Goal: Transaction & Acquisition: Book appointment/travel/reservation

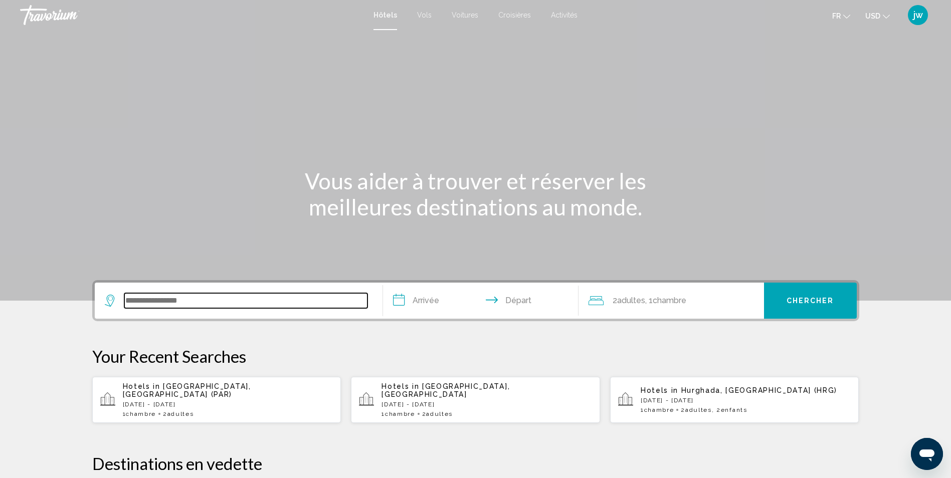
click at [194, 303] on input "Search widget" at bounding box center [245, 300] width 243 height 15
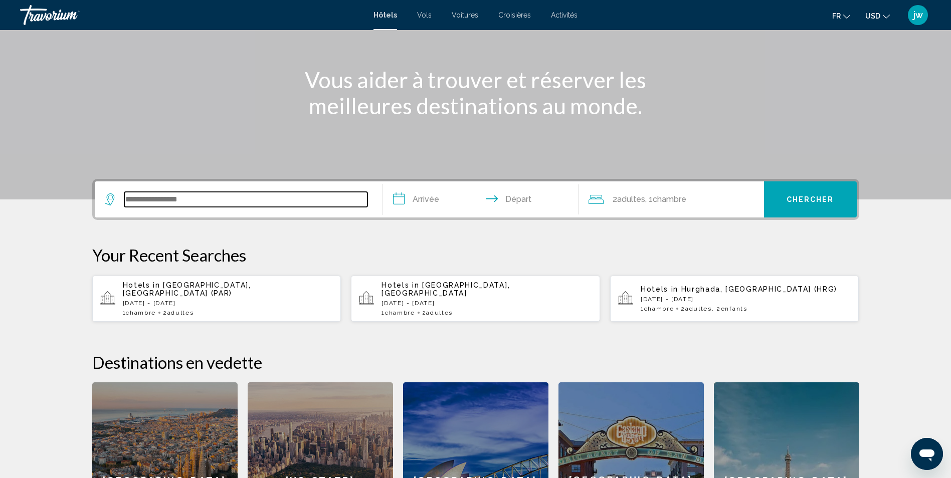
scroll to position [97, 0]
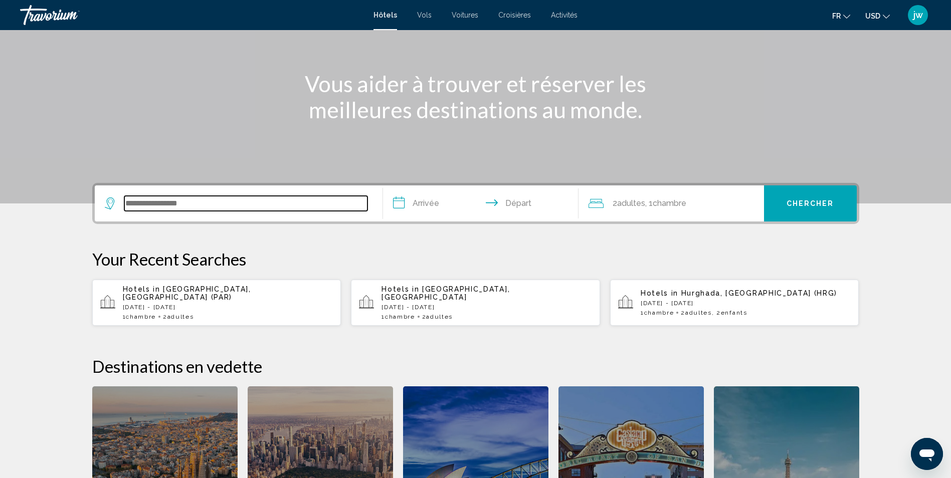
click at [172, 202] on input "Search widget" at bounding box center [245, 203] width 243 height 15
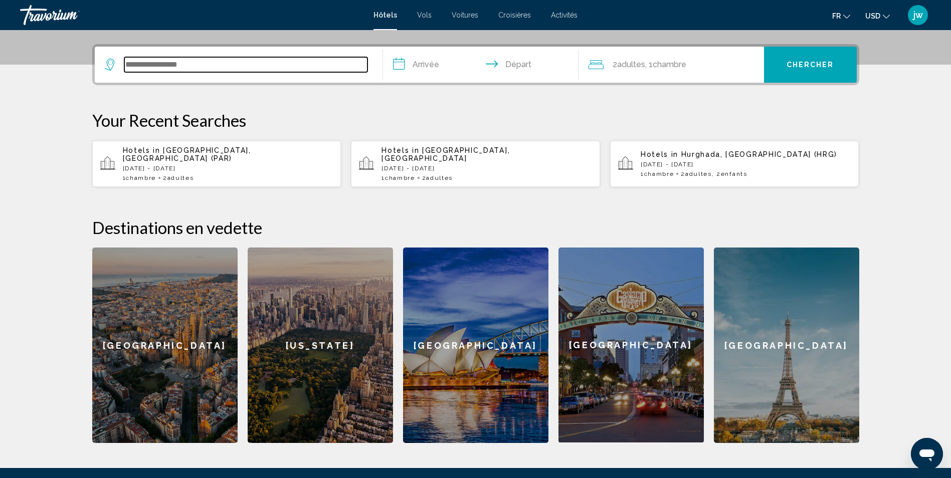
scroll to position [248, 0]
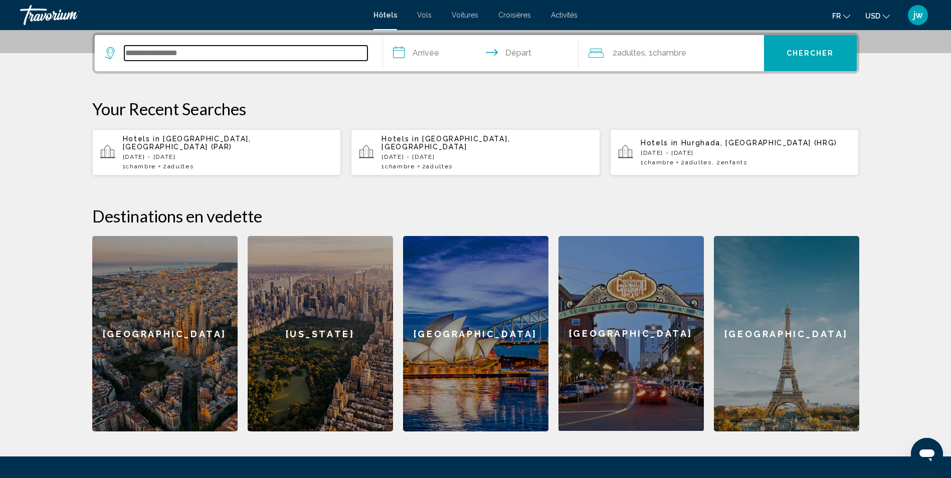
click at [197, 49] on input "Search widget" at bounding box center [245, 53] width 243 height 15
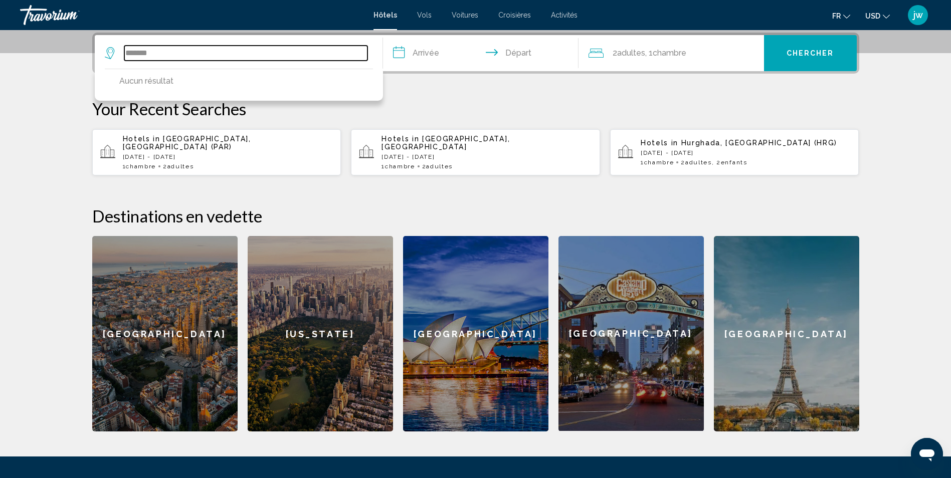
drag, startPoint x: 177, startPoint y: 53, endPoint x: 51, endPoint y: 56, distance: 125.9
click at [53, 57] on section "**********" at bounding box center [475, 91] width 951 height 679
drag, startPoint x: 141, startPoint y: 60, endPoint x: 80, endPoint y: 52, distance: 61.3
click at [81, 52] on div "**********" at bounding box center [475, 232] width 807 height 399
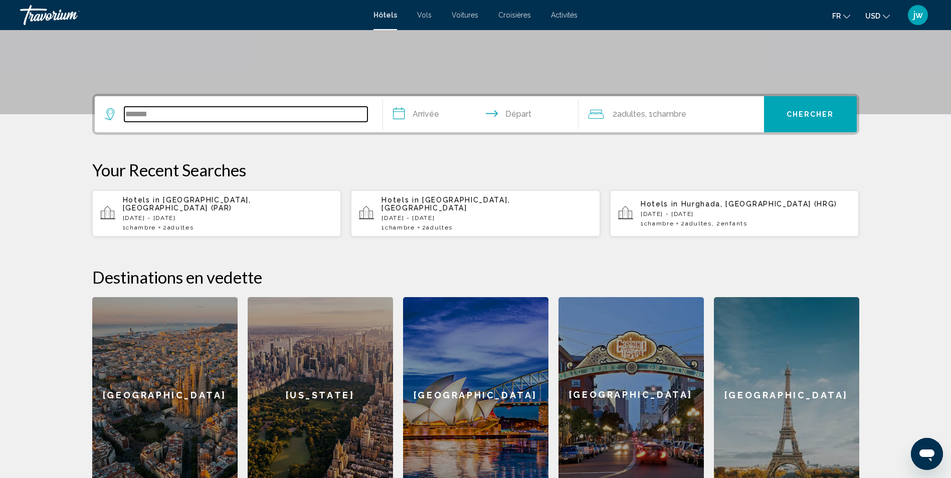
scroll to position [97, 0]
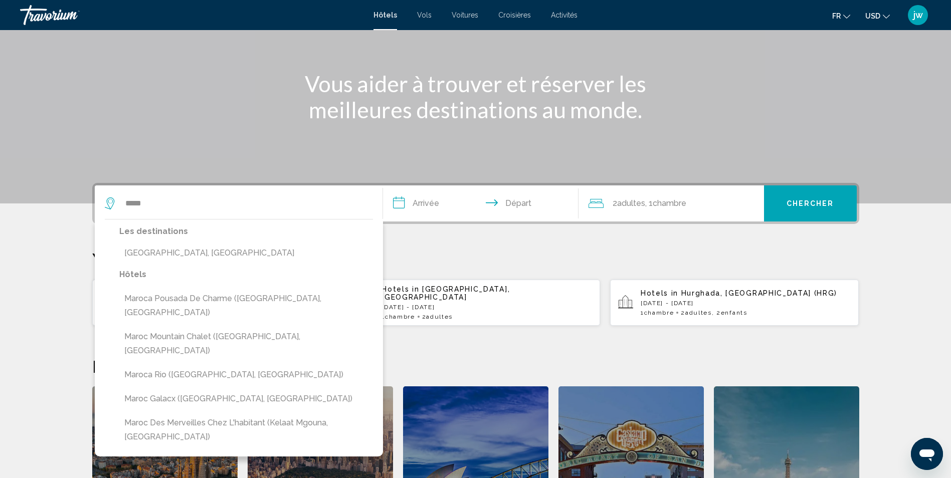
click at [875, 14] on span "USD" at bounding box center [872, 16] width 15 height 8
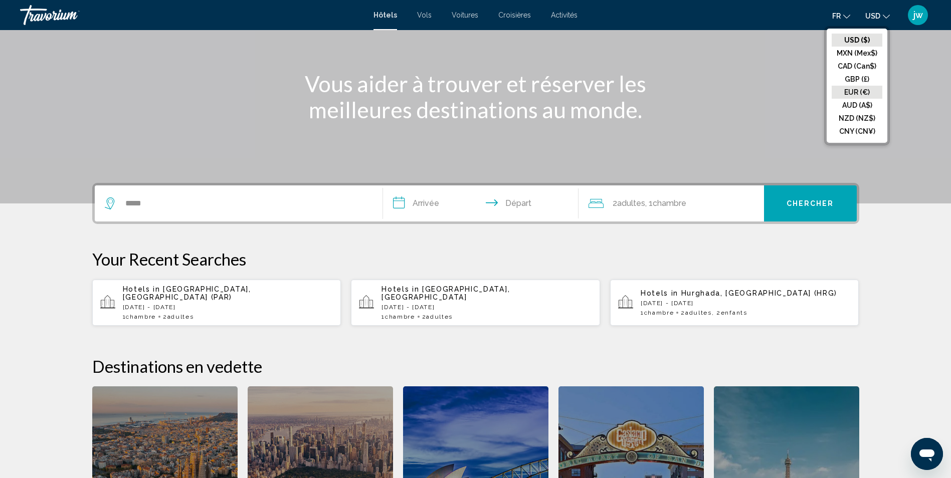
click at [853, 90] on button "EUR (€)" at bounding box center [857, 92] width 51 height 13
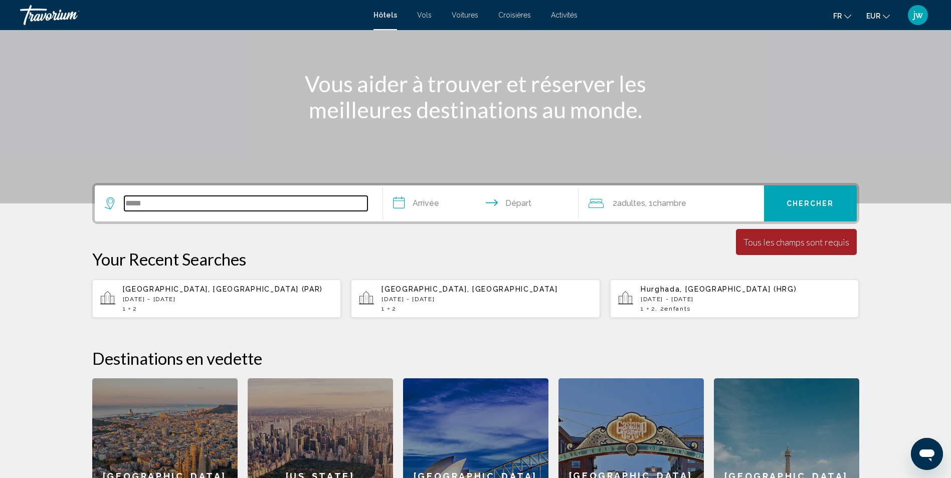
click at [181, 204] on input "*****" at bounding box center [245, 203] width 243 height 15
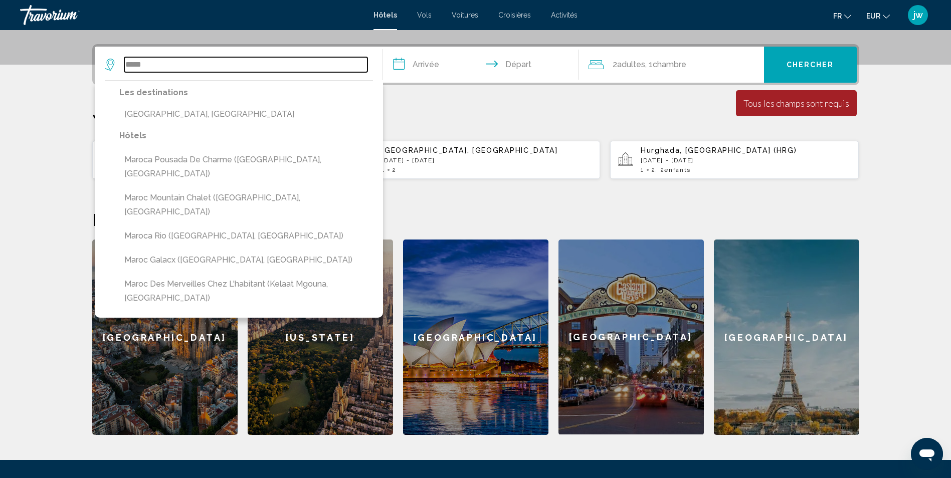
scroll to position [248, 0]
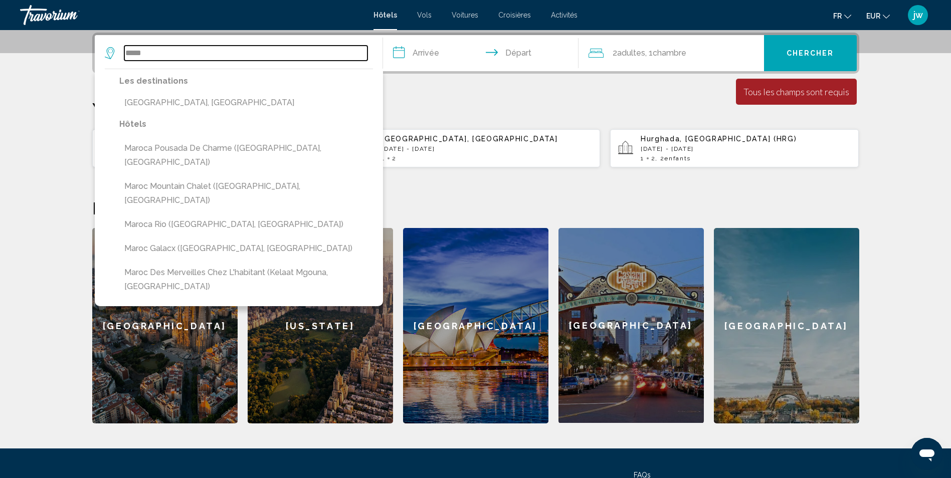
click at [176, 55] on input "*****" at bounding box center [245, 53] width 243 height 15
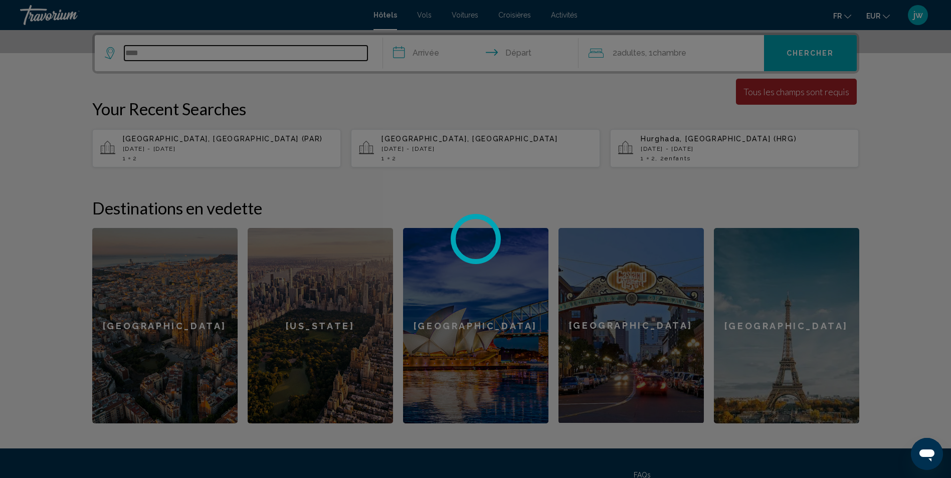
type input "*****"
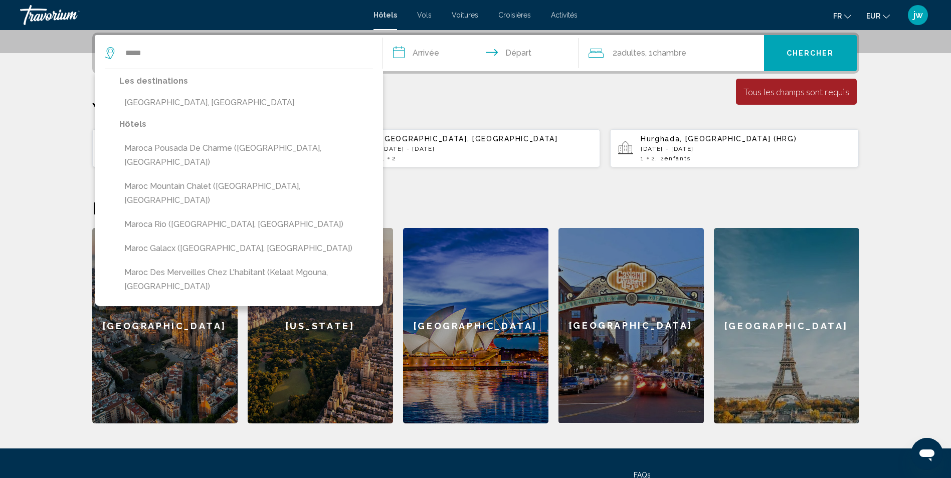
click at [433, 55] on input "**********" at bounding box center [483, 54] width 200 height 39
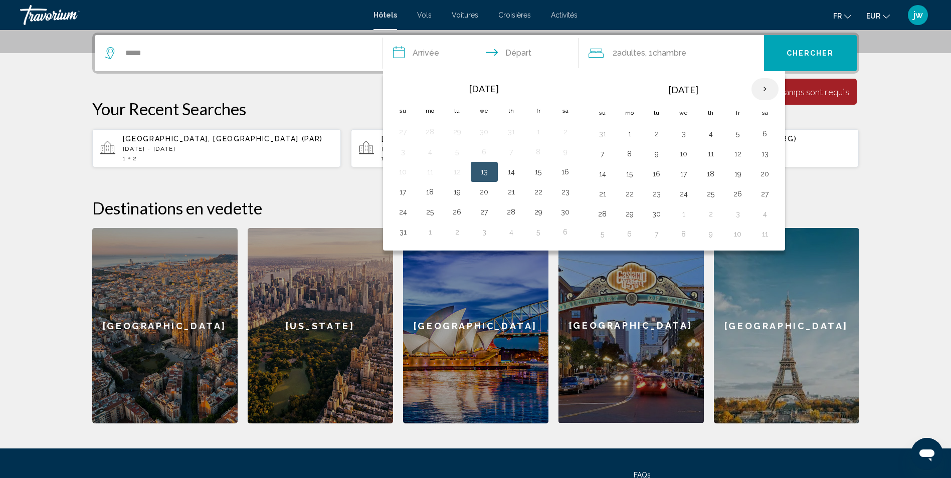
click at [764, 89] on th "Next month" at bounding box center [765, 89] width 27 height 22
click at [603, 195] on button "19" at bounding box center [603, 194] width 16 height 14
click at [627, 193] on button "20" at bounding box center [630, 194] width 16 height 14
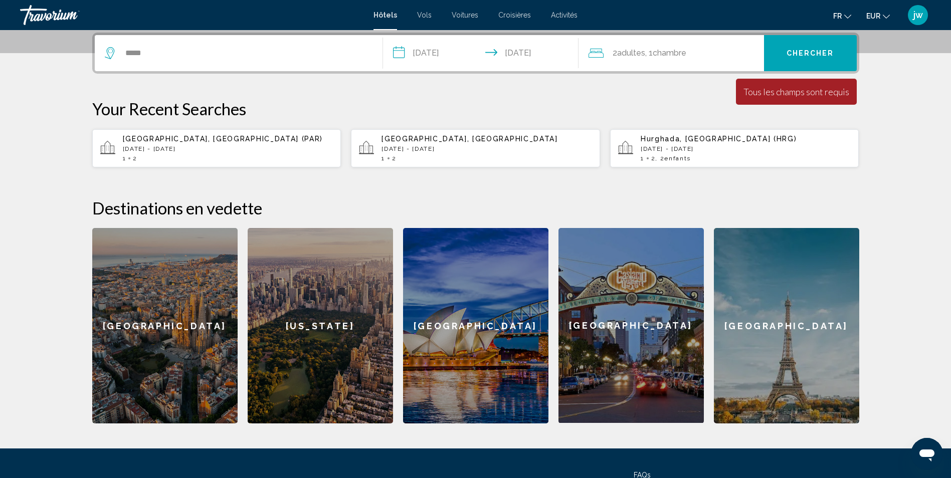
click at [455, 51] on input "**********" at bounding box center [483, 54] width 200 height 39
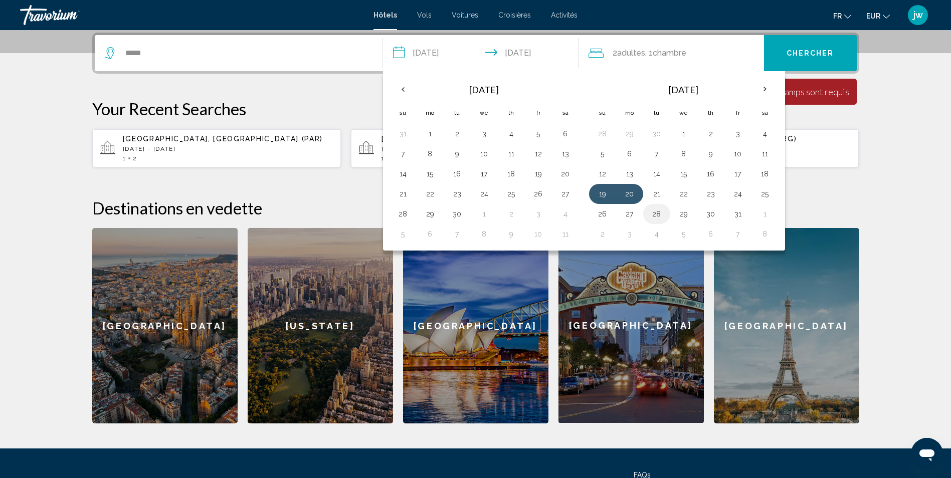
drag, startPoint x: 632, startPoint y: 194, endPoint x: 658, endPoint y: 218, distance: 34.8
click at [664, 222] on tbody "28 29 30 1 2 3 4 5 6 7 8 9 10 11 12 13 14 15 16 17 18 19 20 21 22 23 24 25 26 2…" at bounding box center [684, 184] width 190 height 120
click at [629, 197] on button "20" at bounding box center [630, 194] width 16 height 14
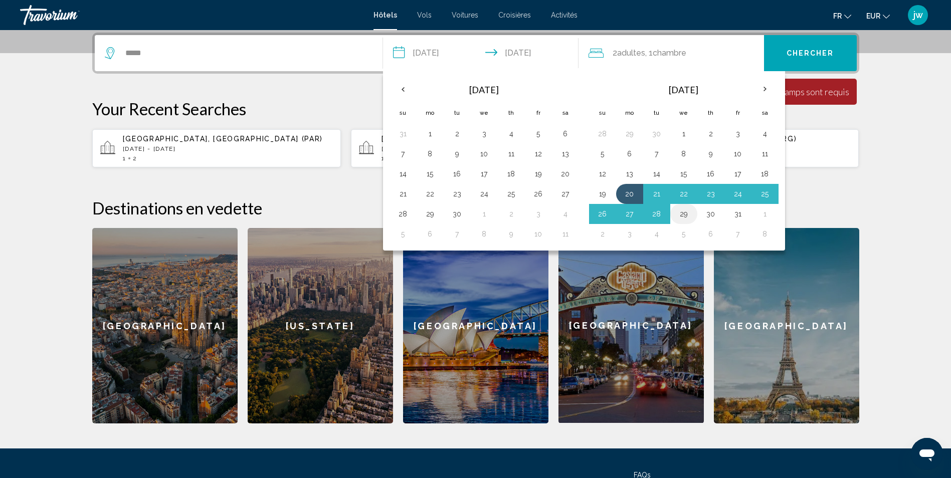
click at [687, 216] on button "29" at bounding box center [684, 214] width 16 height 14
type input "**********"
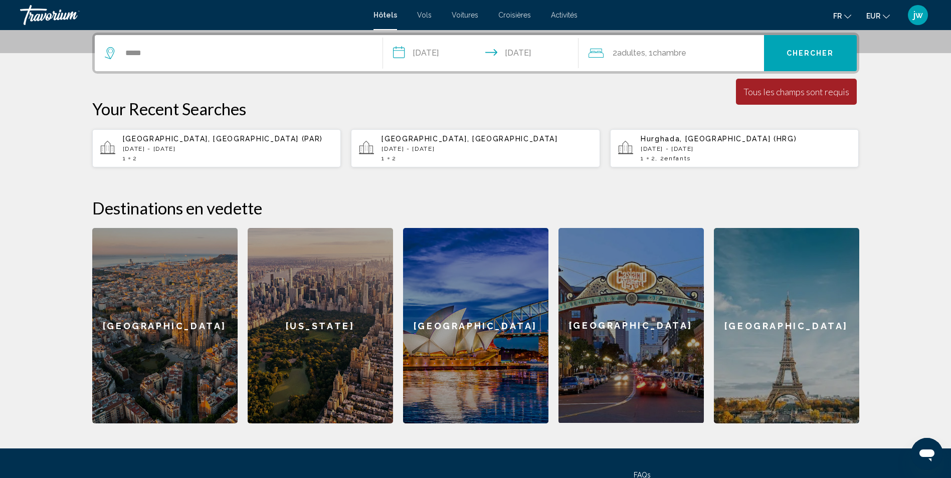
click at [659, 52] on span "Chambre" at bounding box center [670, 53] width 34 height 10
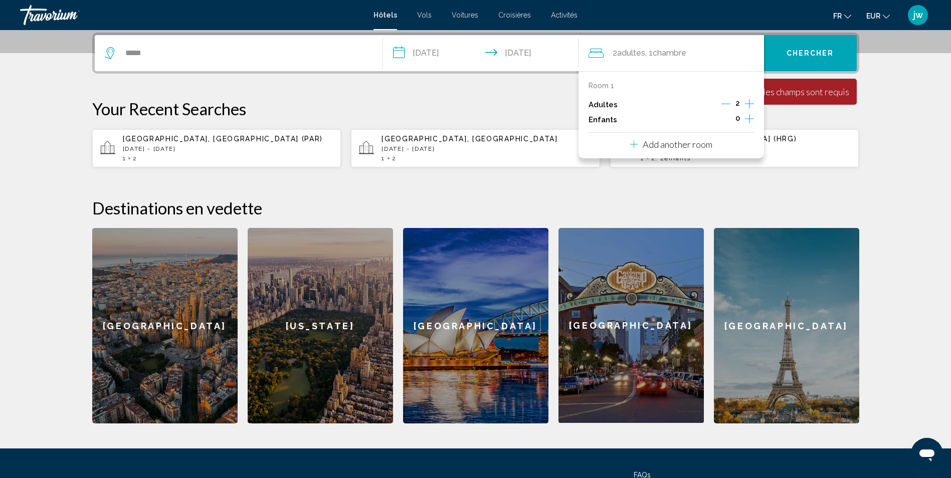
click at [750, 117] on icon "Increment children" at bounding box center [749, 119] width 9 height 12
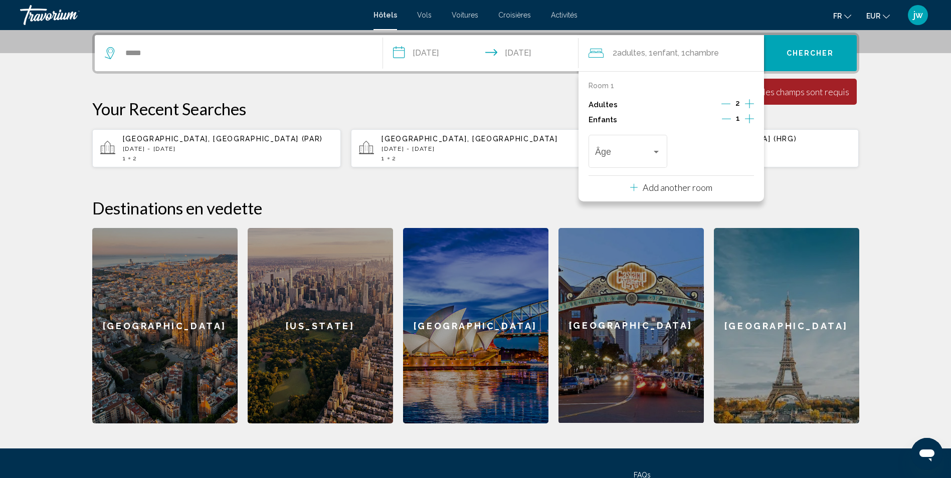
click at [750, 117] on icon "Increment children" at bounding box center [749, 119] width 9 height 12
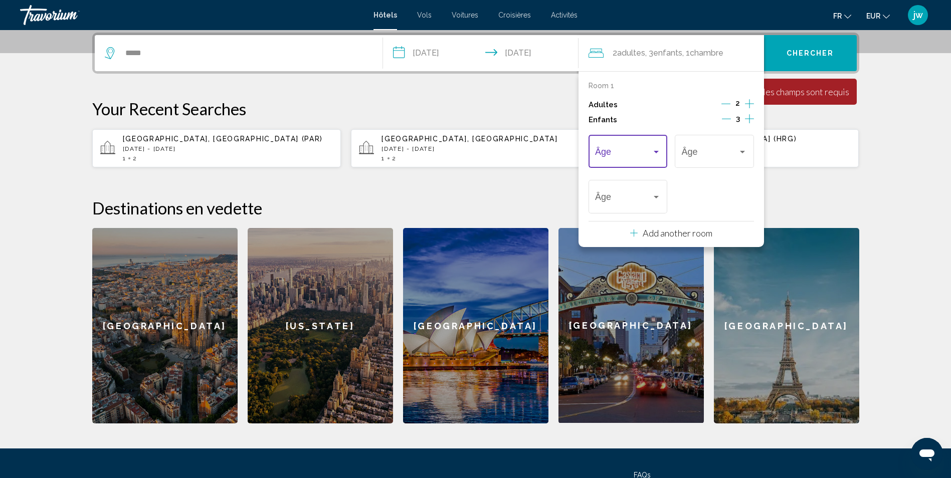
click at [656, 151] on div "Travelers: 2 adults, 3 children" at bounding box center [656, 152] width 5 height 3
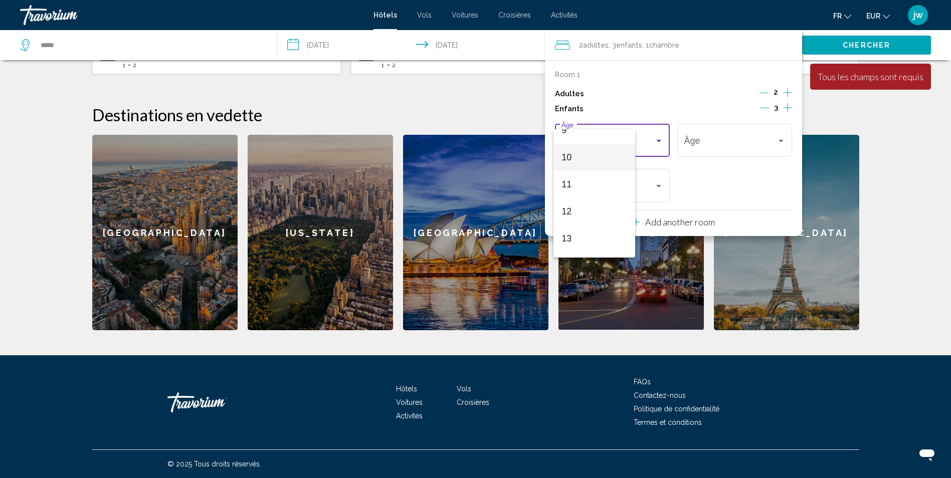
scroll to position [351, 0]
click at [584, 173] on span "14" at bounding box center [595, 170] width 66 height 27
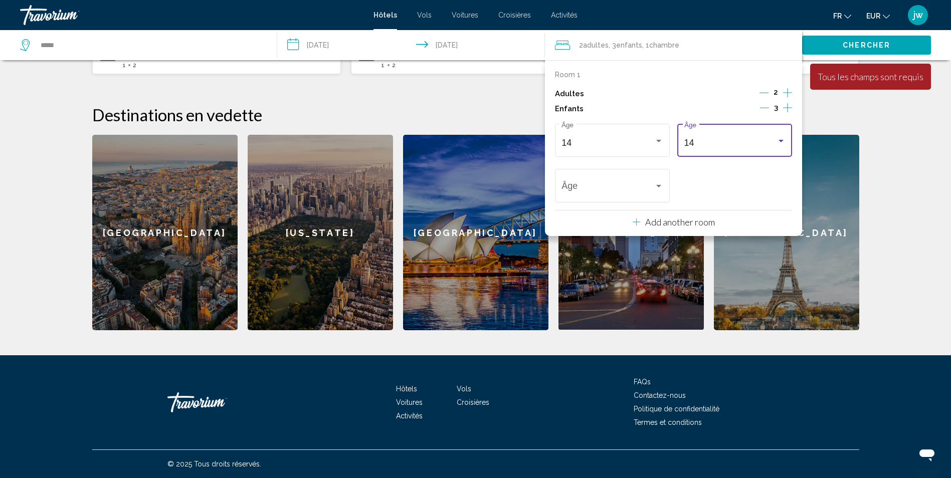
click at [726, 144] on div "14" at bounding box center [730, 143] width 92 height 10
click at [713, 109] on span "9" at bounding box center [734, 107] width 101 height 27
click at [661, 186] on div "Travelers: 2 adults, 3 children" at bounding box center [658, 187] width 9 height 8
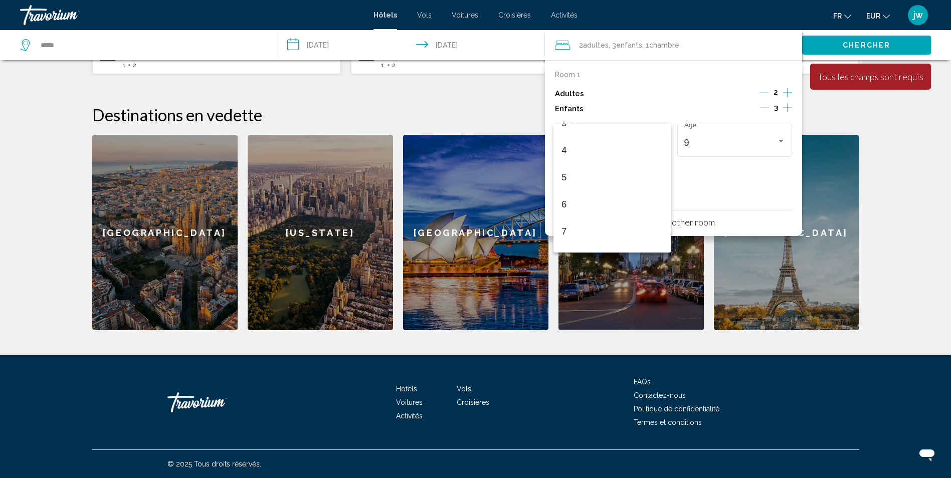
scroll to position [93, 0]
click at [573, 178] on span "5" at bounding box center [612, 180] width 101 height 27
drag, startPoint x: 729, startPoint y: 169, endPoint x: 690, endPoint y: 170, distance: 38.6
click at [687, 178] on div "14 Âge 9 Âge 5 Âge" at bounding box center [673, 163] width 237 height 84
click at [706, 96] on div "Adultes 2" at bounding box center [673, 93] width 237 height 15
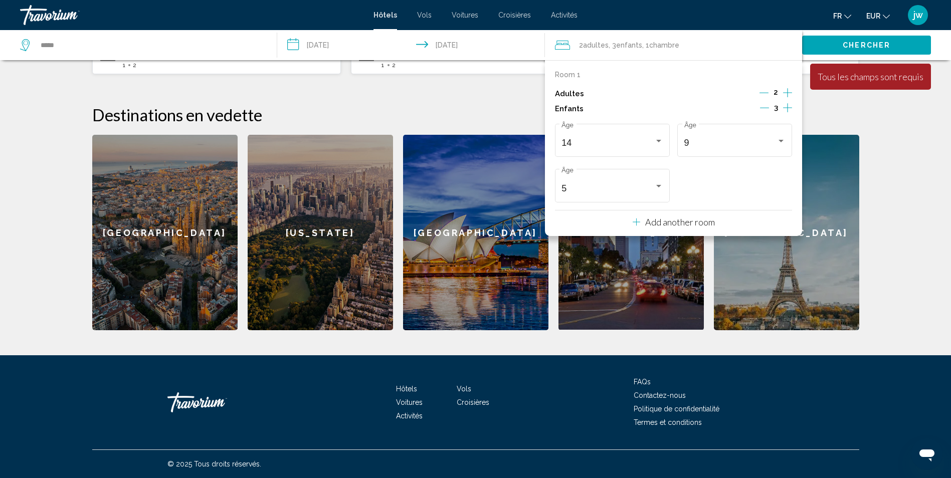
click at [839, 38] on button "Chercher" at bounding box center [866, 45] width 129 height 19
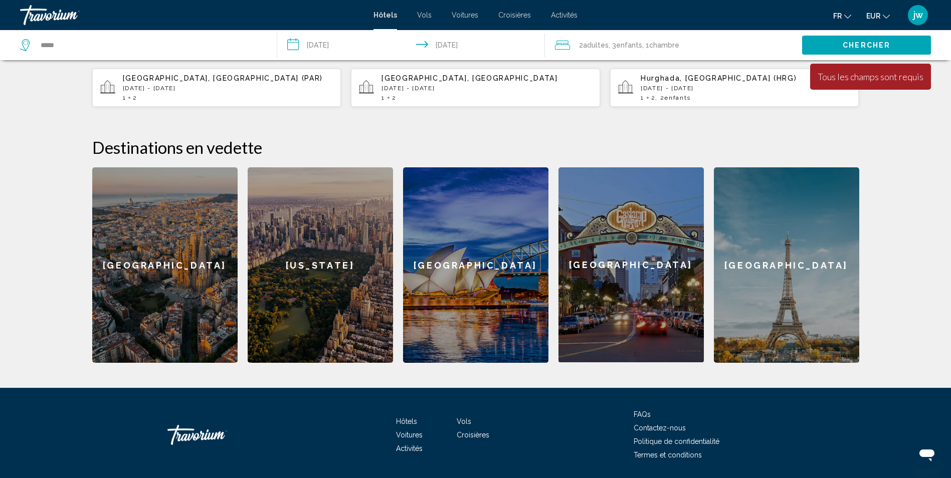
scroll to position [291, 0]
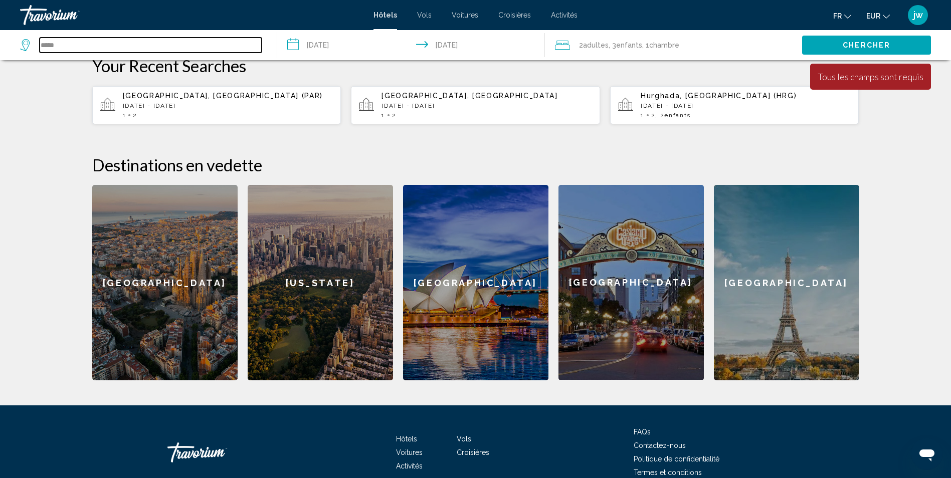
drag, startPoint x: 85, startPoint y: 44, endPoint x: -181, endPoint y: 44, distance: 265.3
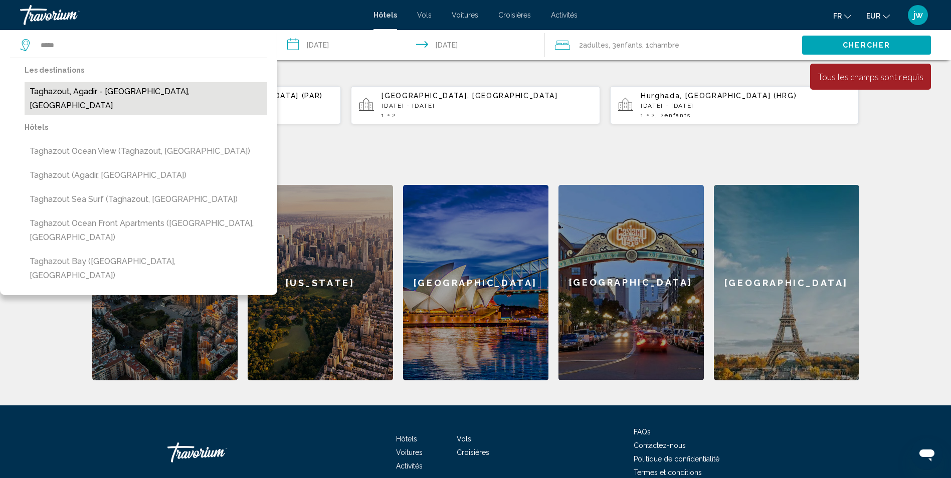
click at [131, 92] on button "Taghazout, Agadir - [GEOGRAPHIC_DATA], [GEOGRAPHIC_DATA]" at bounding box center [146, 98] width 243 height 33
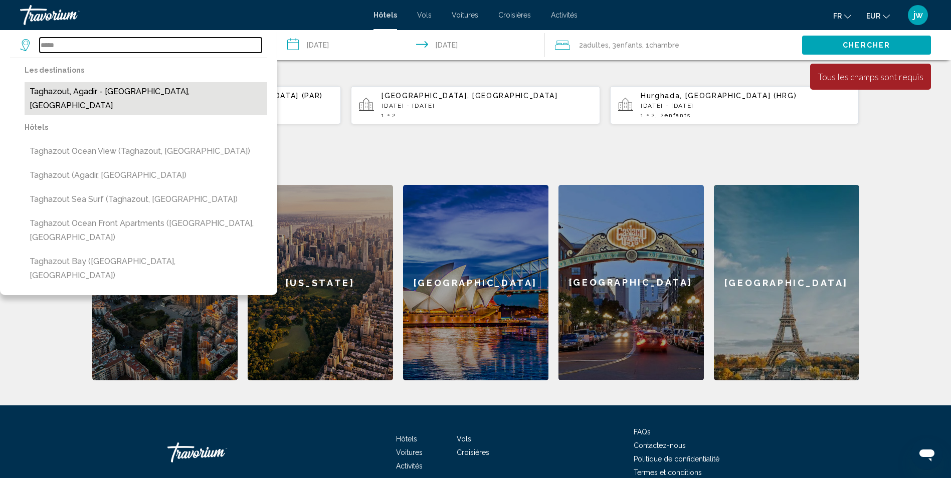
type input "**********"
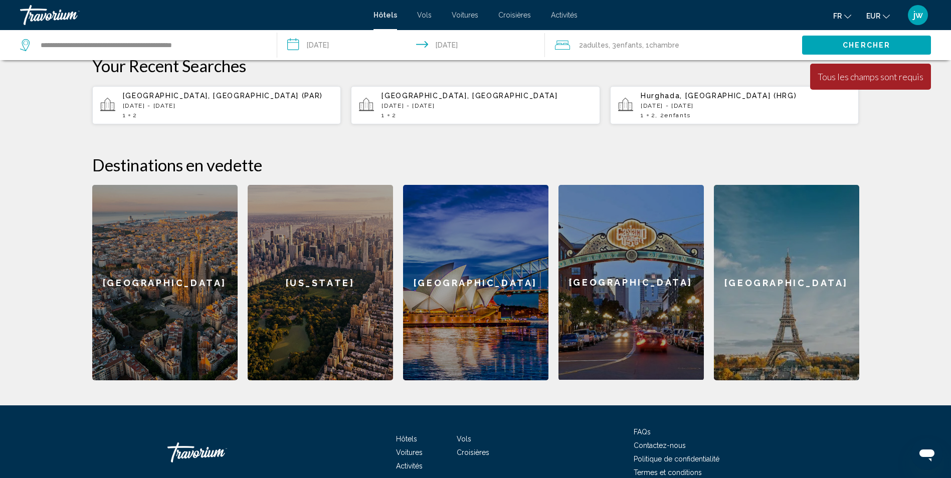
click at [829, 47] on button "Chercher" at bounding box center [866, 45] width 129 height 19
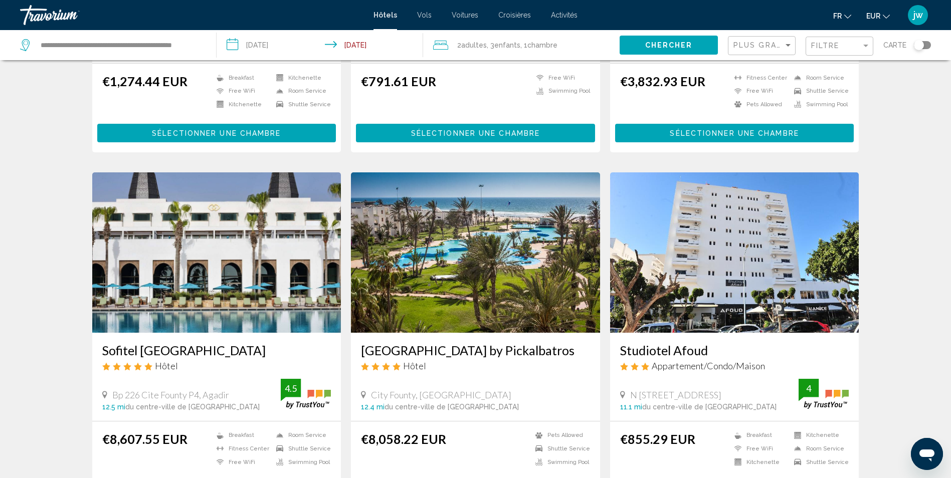
scroll to position [1053, 0]
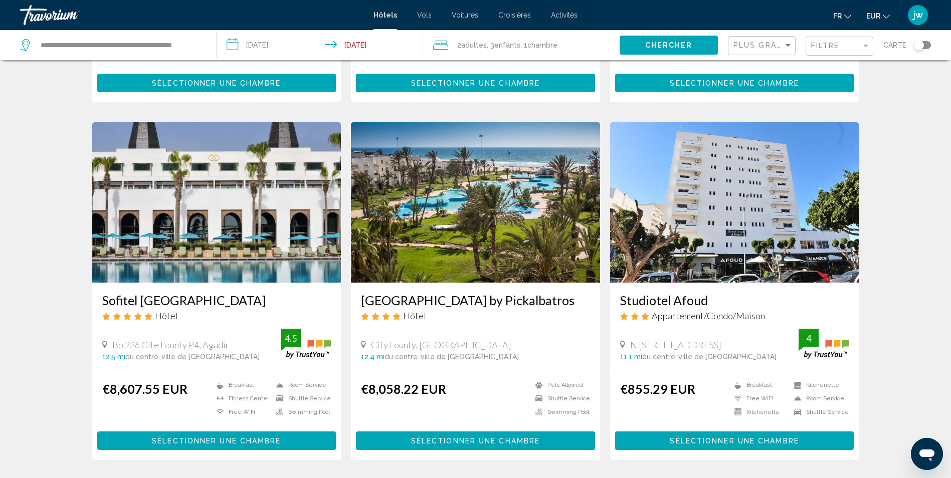
click at [472, 226] on img "Main content" at bounding box center [475, 202] width 249 height 160
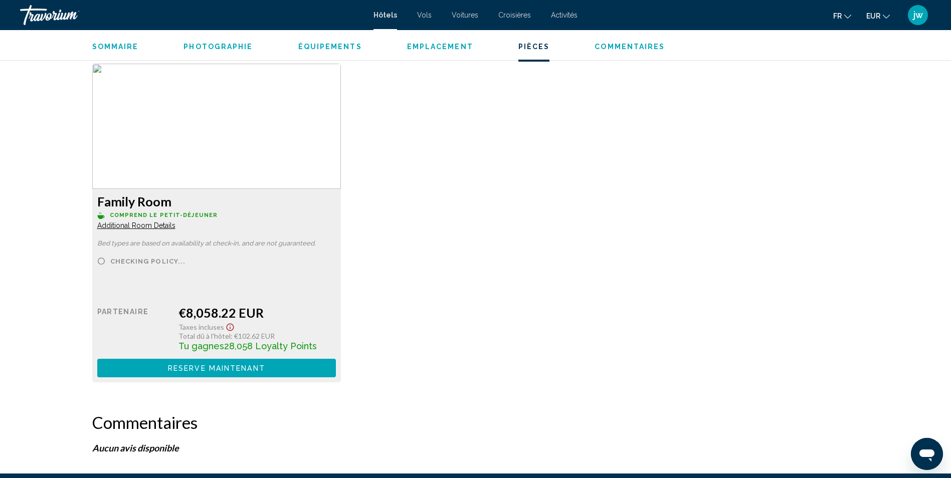
scroll to position [1354, 0]
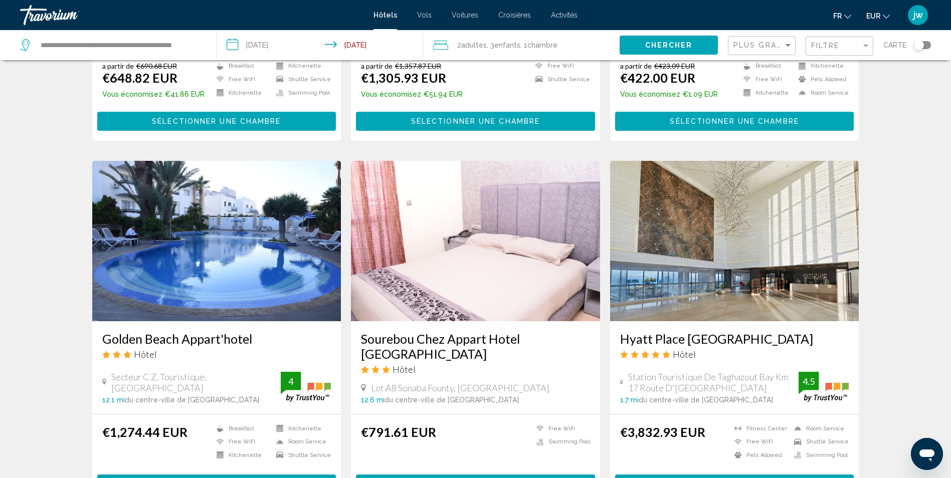
scroll to position [702, 0]
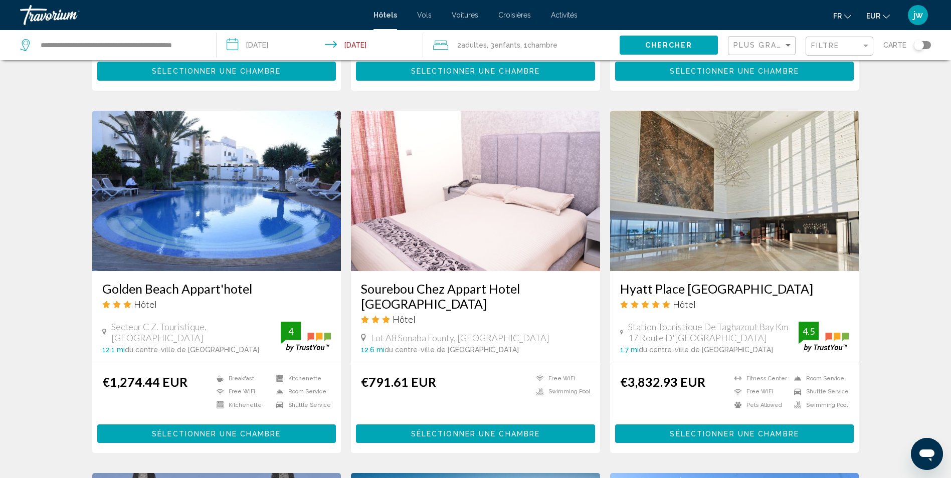
click at [721, 221] on img "Main content" at bounding box center [734, 191] width 249 height 160
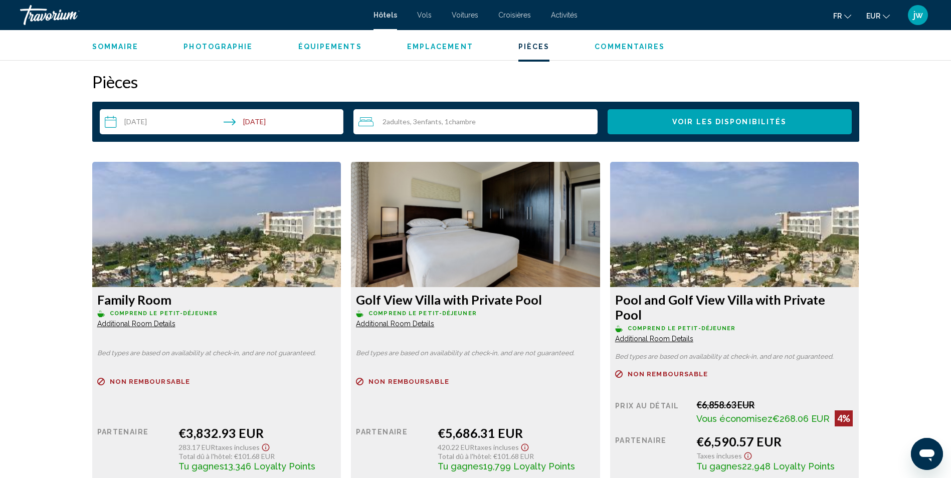
scroll to position [1304, 0]
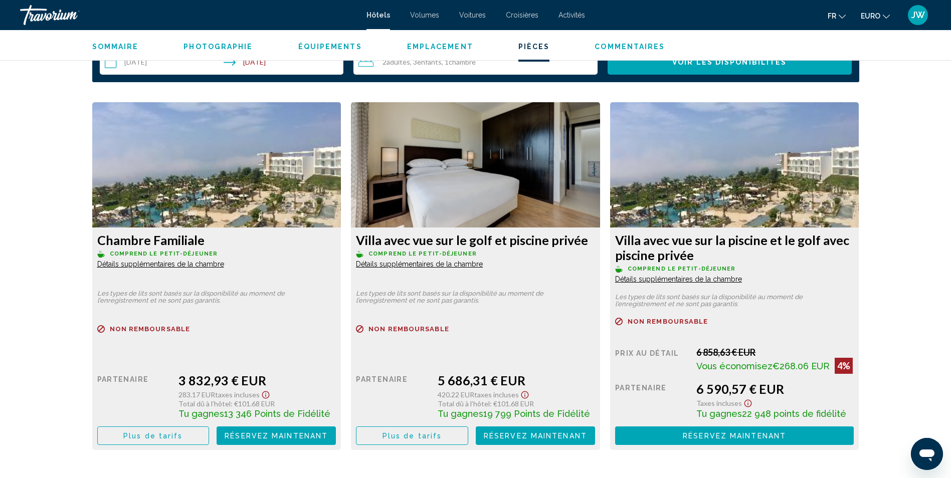
click at [166, 434] on span "Plus de tarifs" at bounding box center [152, 436] width 59 height 8
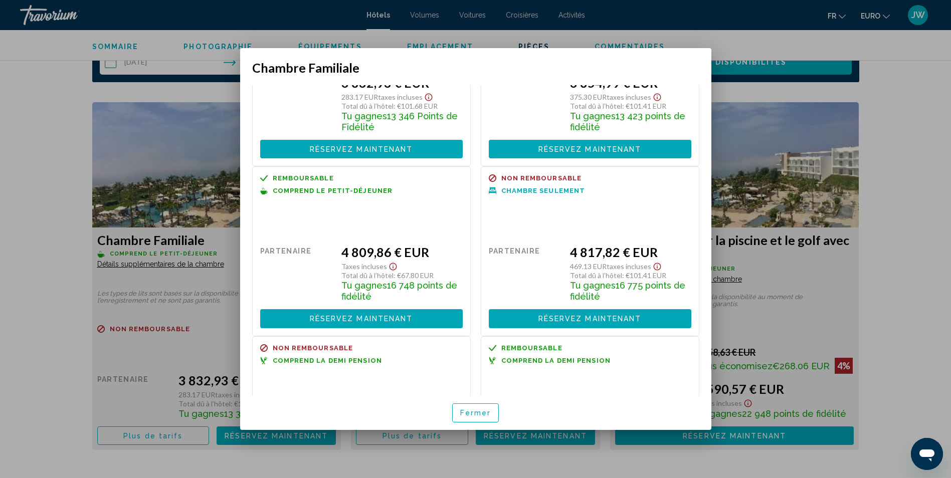
scroll to position [188, 0]
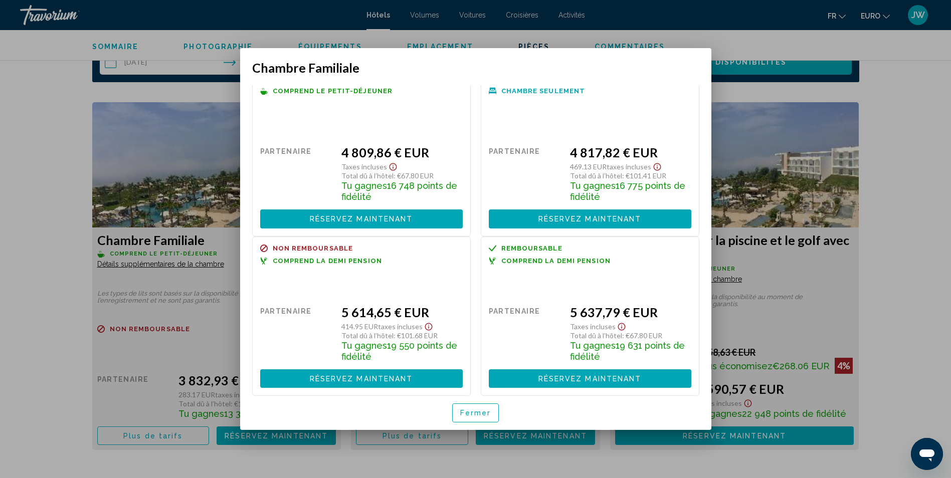
click at [482, 415] on span "Fermer" at bounding box center [475, 414] width 31 height 8
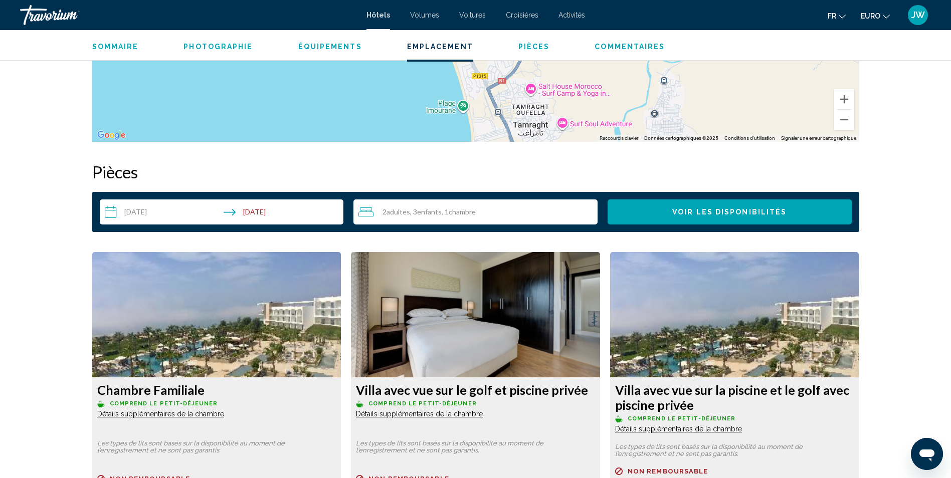
scroll to position [1153, 0]
